Goal: Task Accomplishment & Management: Use online tool/utility

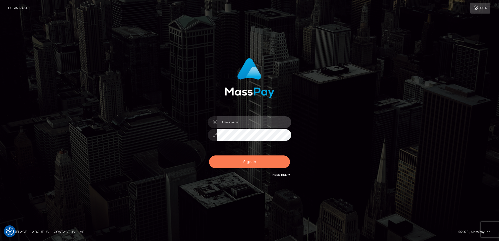
type input "Dan"
click at [235, 166] on button "Sign in" at bounding box center [249, 162] width 81 height 13
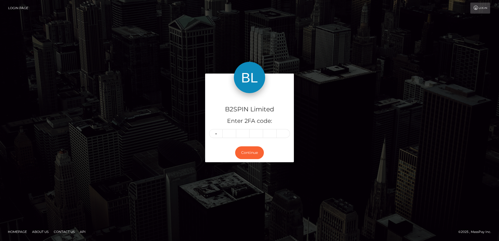
type input "3"
type input "9"
type input "4"
type input "3"
type input "6"
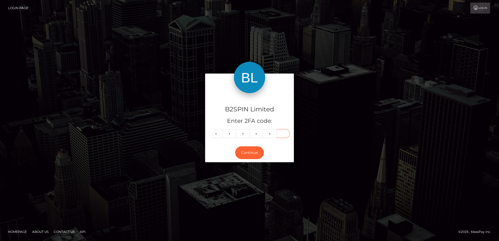
type input "1"
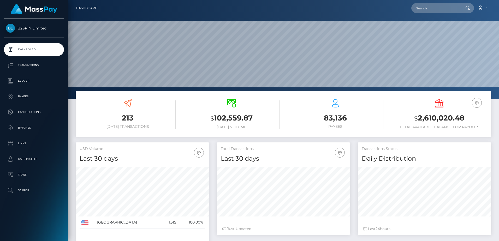
scroll to position [93, 133]
click at [431, 6] on input "text" at bounding box center [435, 8] width 49 height 10
paste input "0e40c2df-fd7d-469a-87d5-b92ba881a9f7"
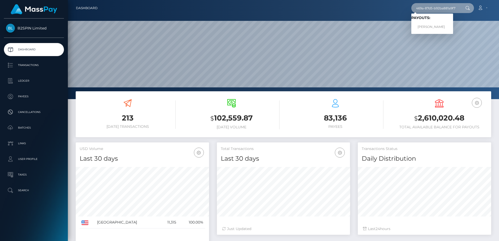
type input "0e40c2df-fd7d-469a-87d5-b92ba881a9f7"
click at [432, 25] on link "BELINDA PIERCE MCNUTT" at bounding box center [432, 27] width 42 height 10
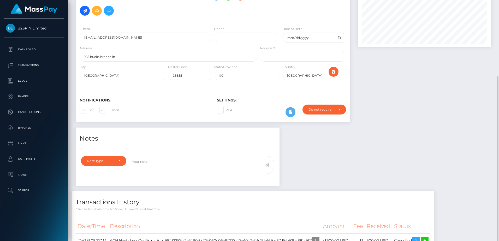
scroll to position [86, 0]
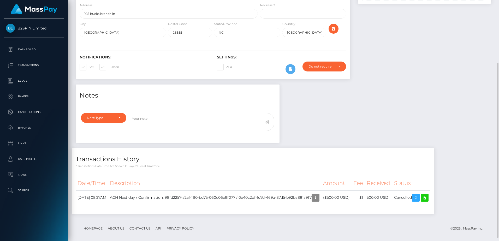
click at [343, 138] on div "Notes Note Type Compliance Clear Compliance General Note Type" at bounding box center [283, 152] width 423 height 135
click at [319, 198] on icon "button" at bounding box center [315, 198] width 6 height 7
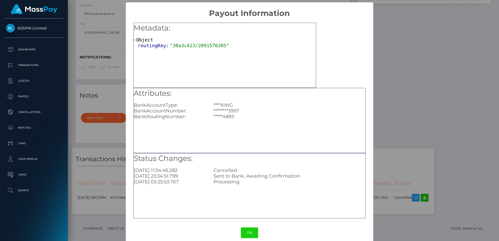
click at [426, 109] on div "× Payout Information Metadata: Object routingKey: "38a3c423/2091576305" Attribu…" at bounding box center [249, 120] width 499 height 241
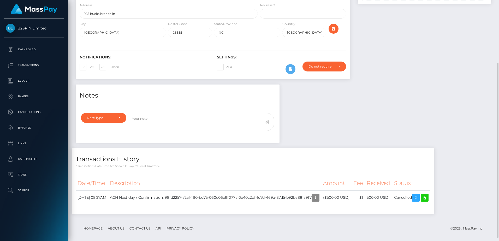
click at [161, 141] on div "Note Type Compliance Clear Compliance General Note Type" at bounding box center [178, 126] width 204 height 33
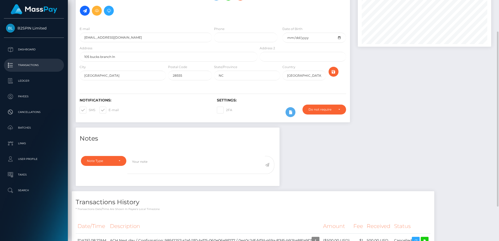
drag, startPoint x: 29, startPoint y: 64, endPoint x: 54, endPoint y: 70, distance: 24.9
click at [29, 64] on p "Transactions" at bounding box center [34, 65] width 56 height 8
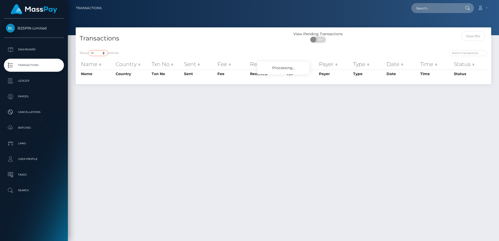
click at [101, 55] on select "10 25 50 100 250 500 1,000 3,500" at bounding box center [98, 53] width 20 height 6
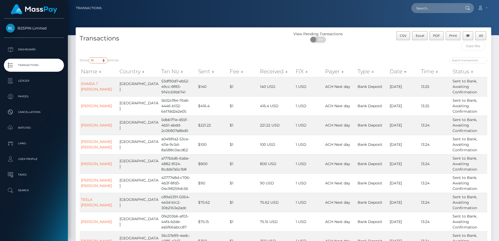
select select "3500"
click at [89, 57] on select "10 25 50 100 250 500 1,000 3,500" at bounding box center [98, 60] width 20 height 6
click at [237, 113] on td "$1" at bounding box center [243, 105] width 30 height 19
drag, startPoint x: 115, startPoint y: 161, endPoint x: 160, endPoint y: 123, distance: 59.3
click at [115, 161] on td "[PERSON_NAME]" at bounding box center [99, 163] width 39 height 19
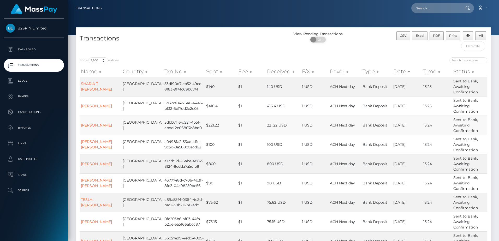
click at [329, 121] on td "ACH Next day" at bounding box center [345, 125] width 33 height 19
click at [423, 35] on span "Excel" at bounding box center [420, 36] width 8 height 4
click at [174, 32] on div "Transactions" at bounding box center [180, 42] width 208 height 22
